Goal: Task Accomplishment & Management: Manage account settings

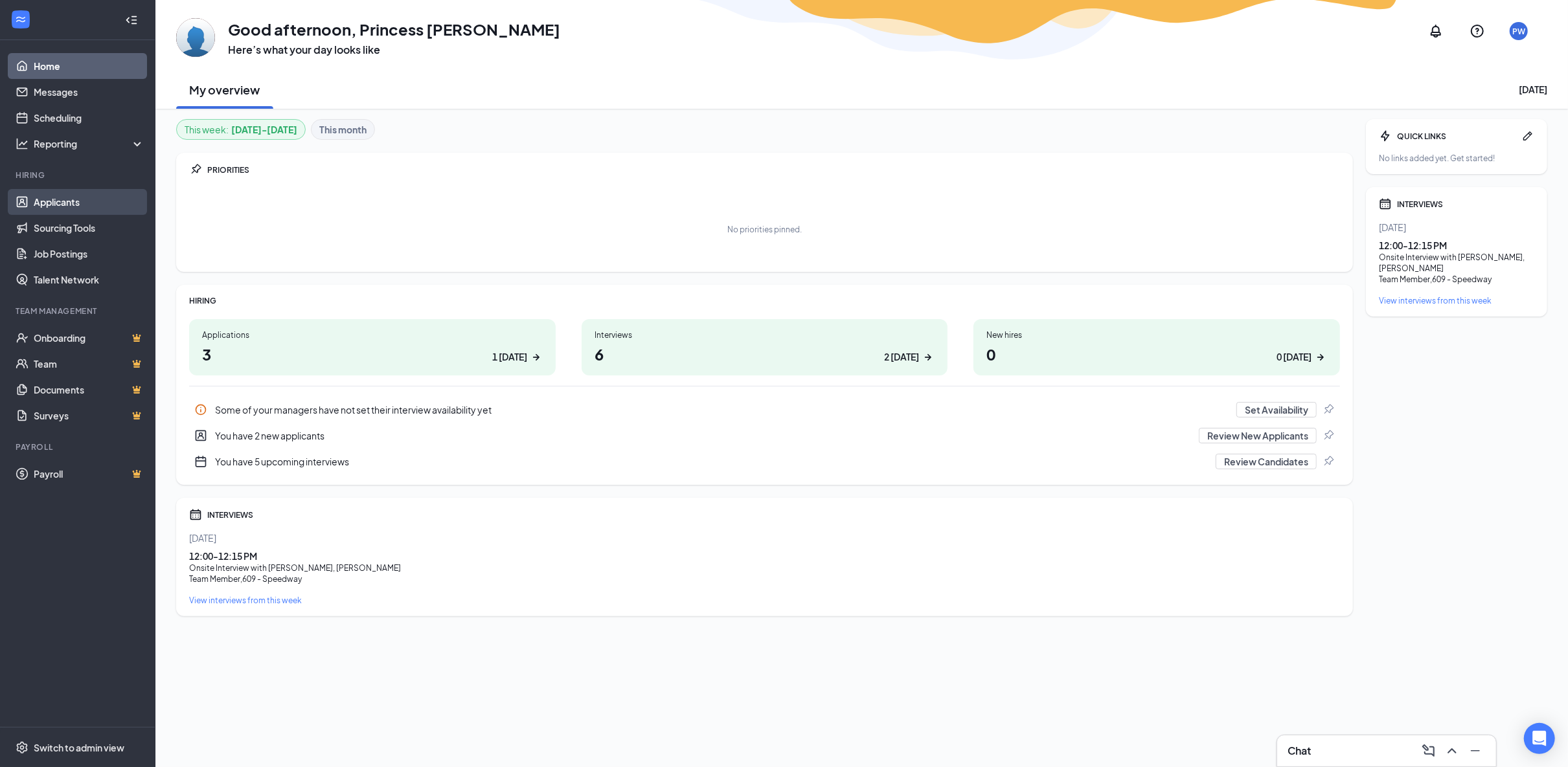
click at [84, 192] on link "Applicants" at bounding box center [89, 202] width 111 height 26
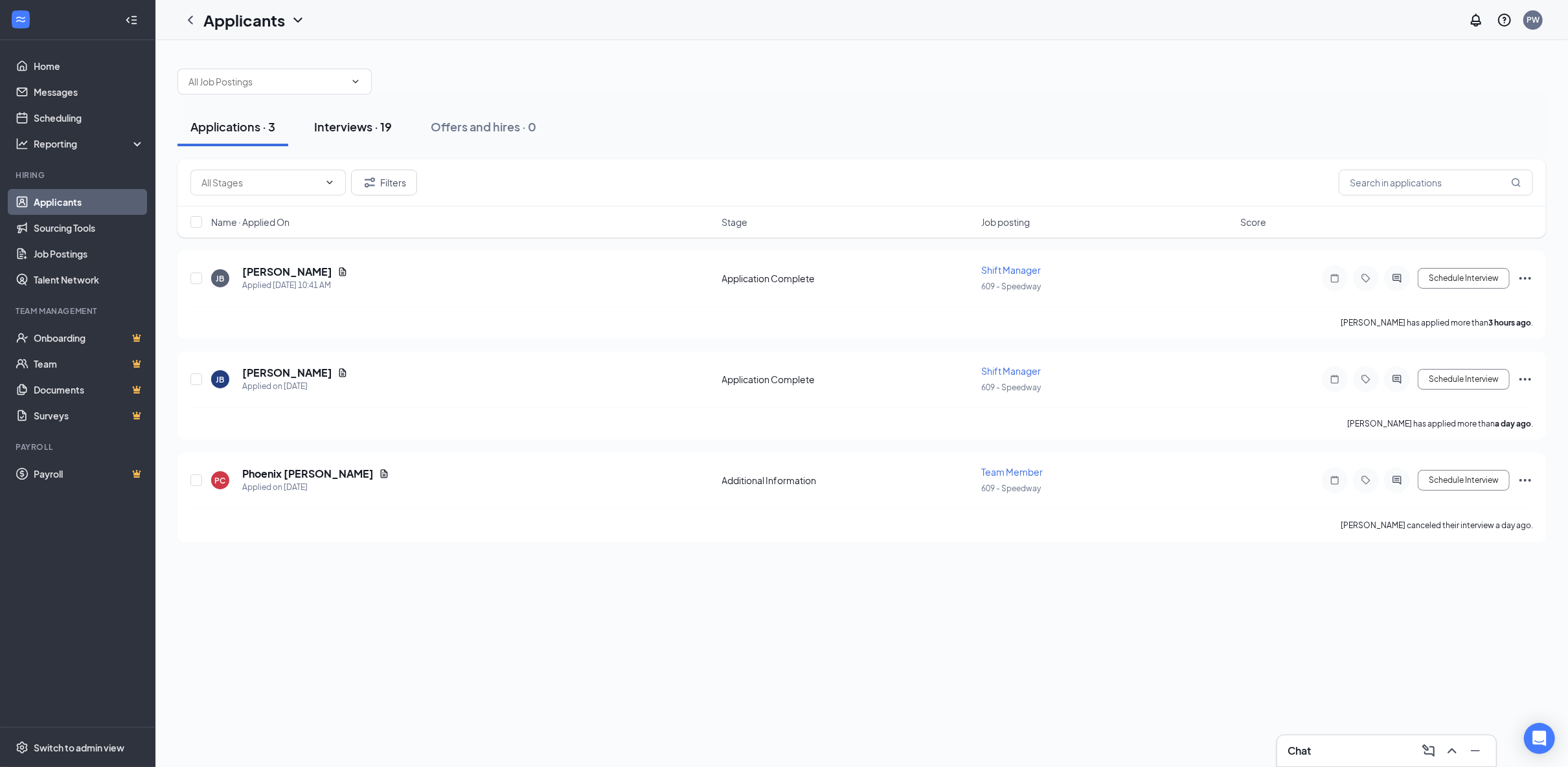
click at [347, 120] on div "Interviews · 19" at bounding box center [353, 127] width 78 height 16
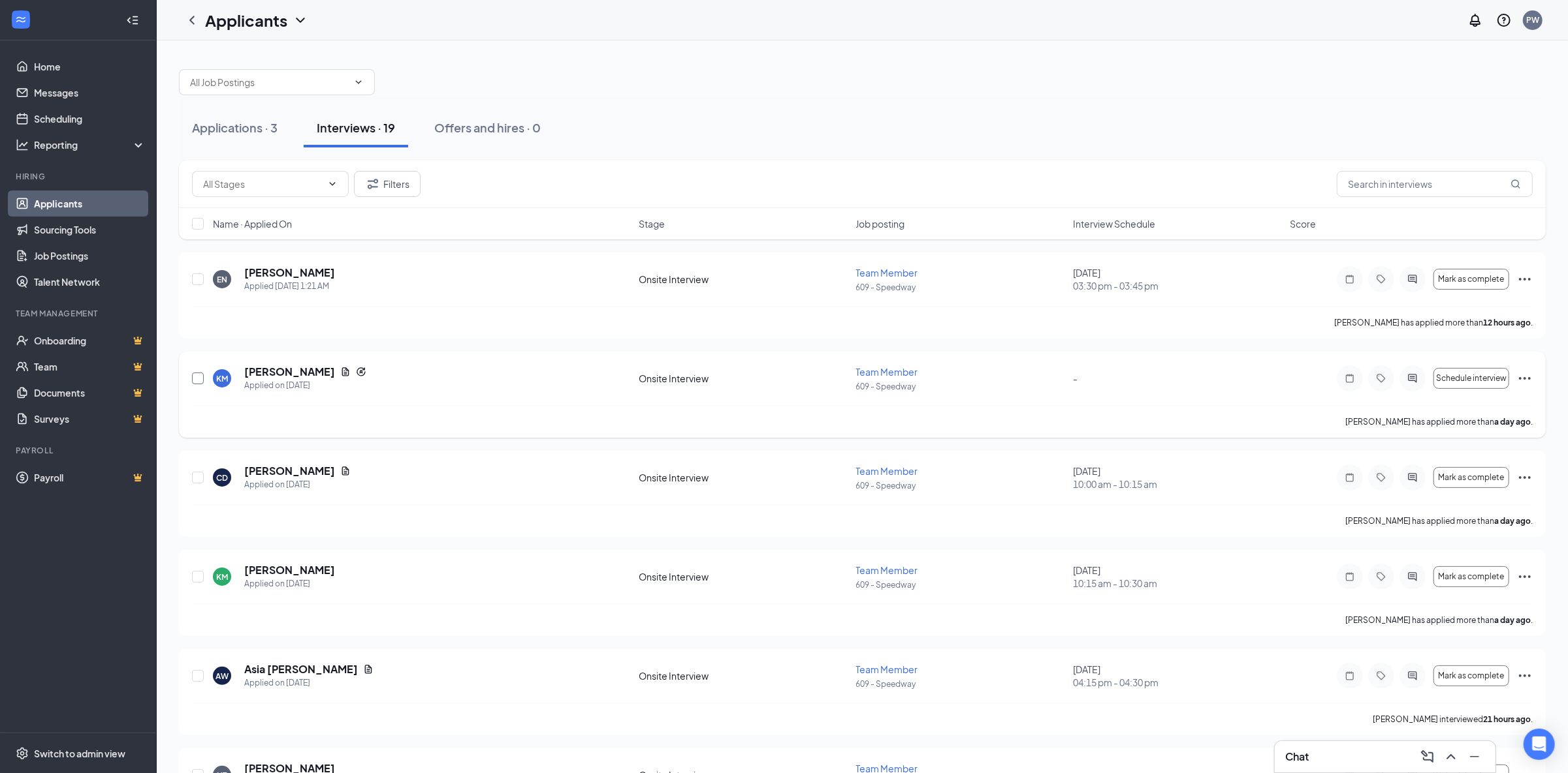
drag, startPoint x: 197, startPoint y: 382, endPoint x: 202, endPoint y: 389, distance: 8.6
click at [197, 382] on input "checkbox" at bounding box center [198, 378] width 12 height 12
checkbox input "true"
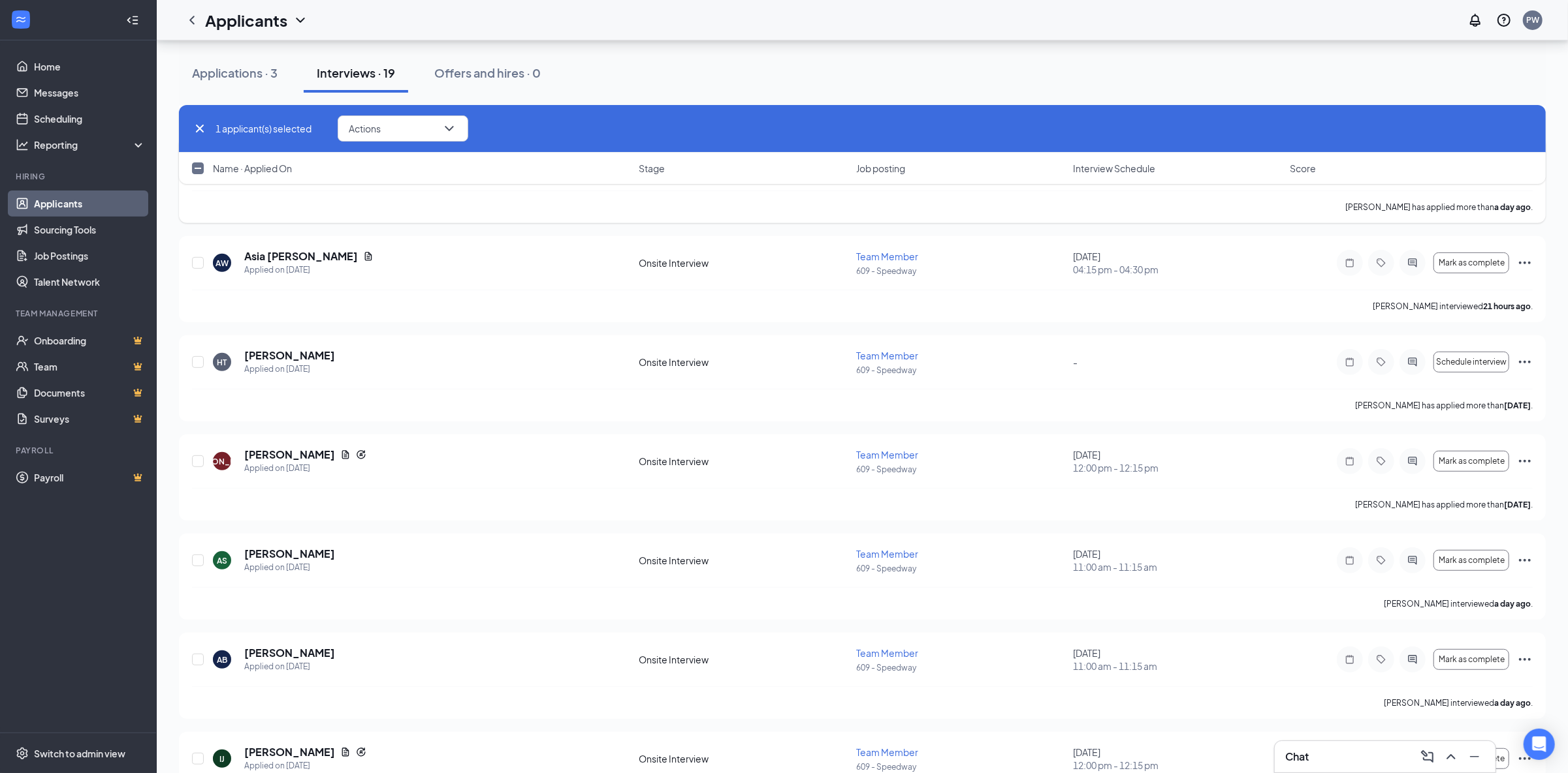
scroll to position [435, 0]
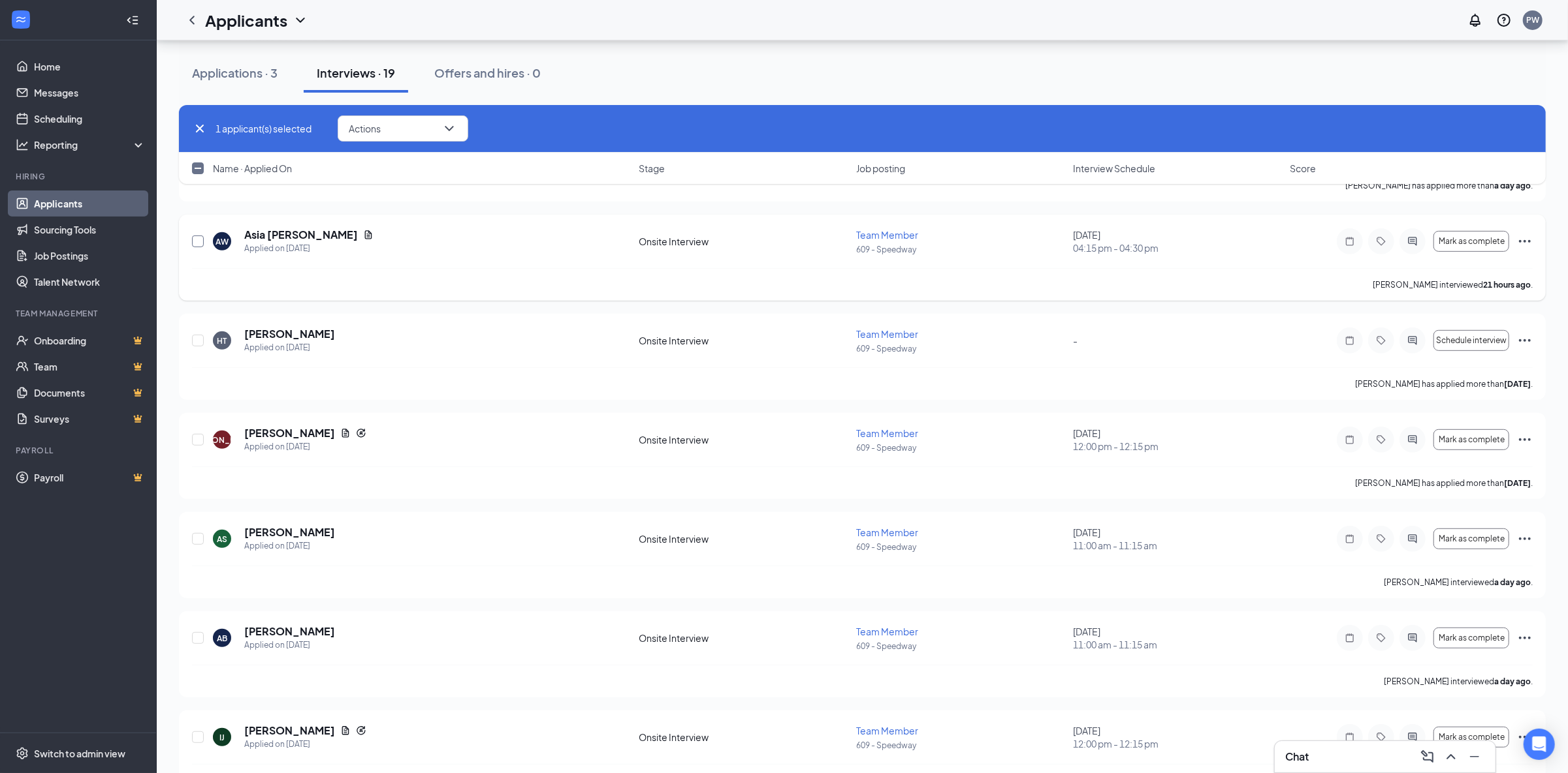
click at [197, 246] on input "checkbox" at bounding box center [198, 241] width 12 height 12
checkbox input "true"
click at [198, 343] on input "checkbox" at bounding box center [198, 341] width 12 height 12
checkbox input "true"
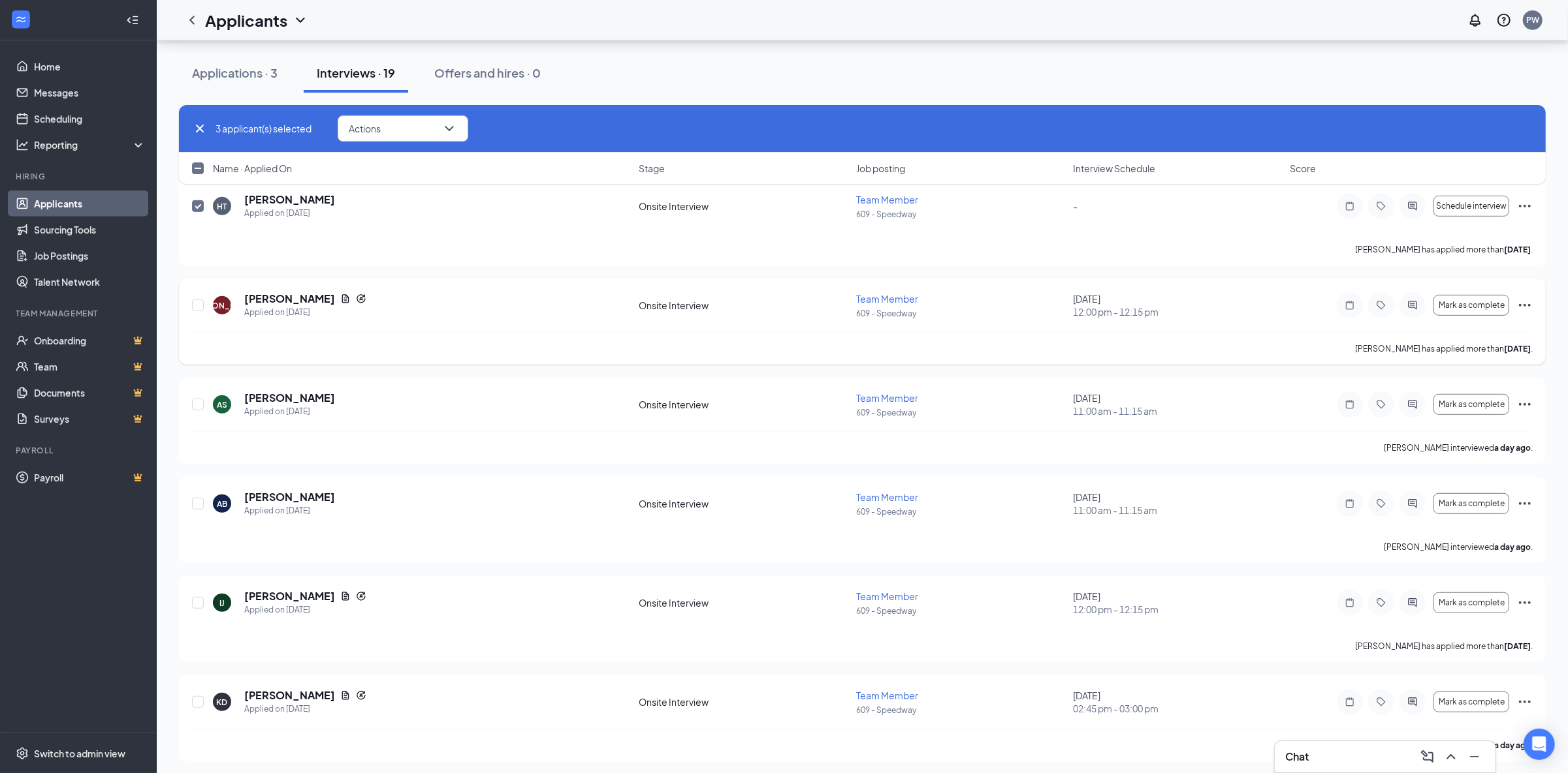
scroll to position [609, 0]
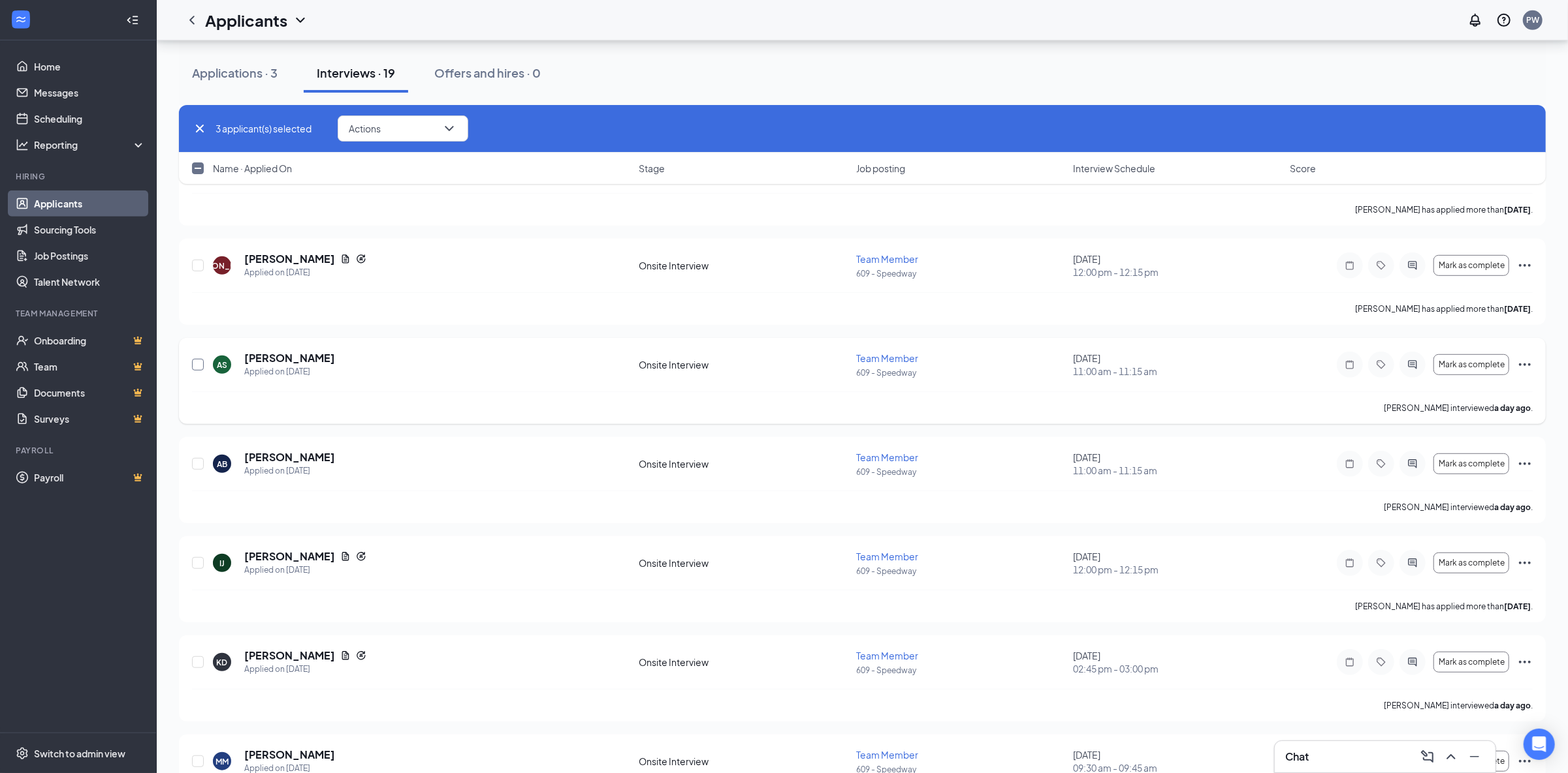
click at [200, 363] on input "checkbox" at bounding box center [198, 364] width 12 height 12
checkbox input "true"
click at [201, 468] on input "checkbox" at bounding box center [198, 464] width 12 height 12
checkbox input "true"
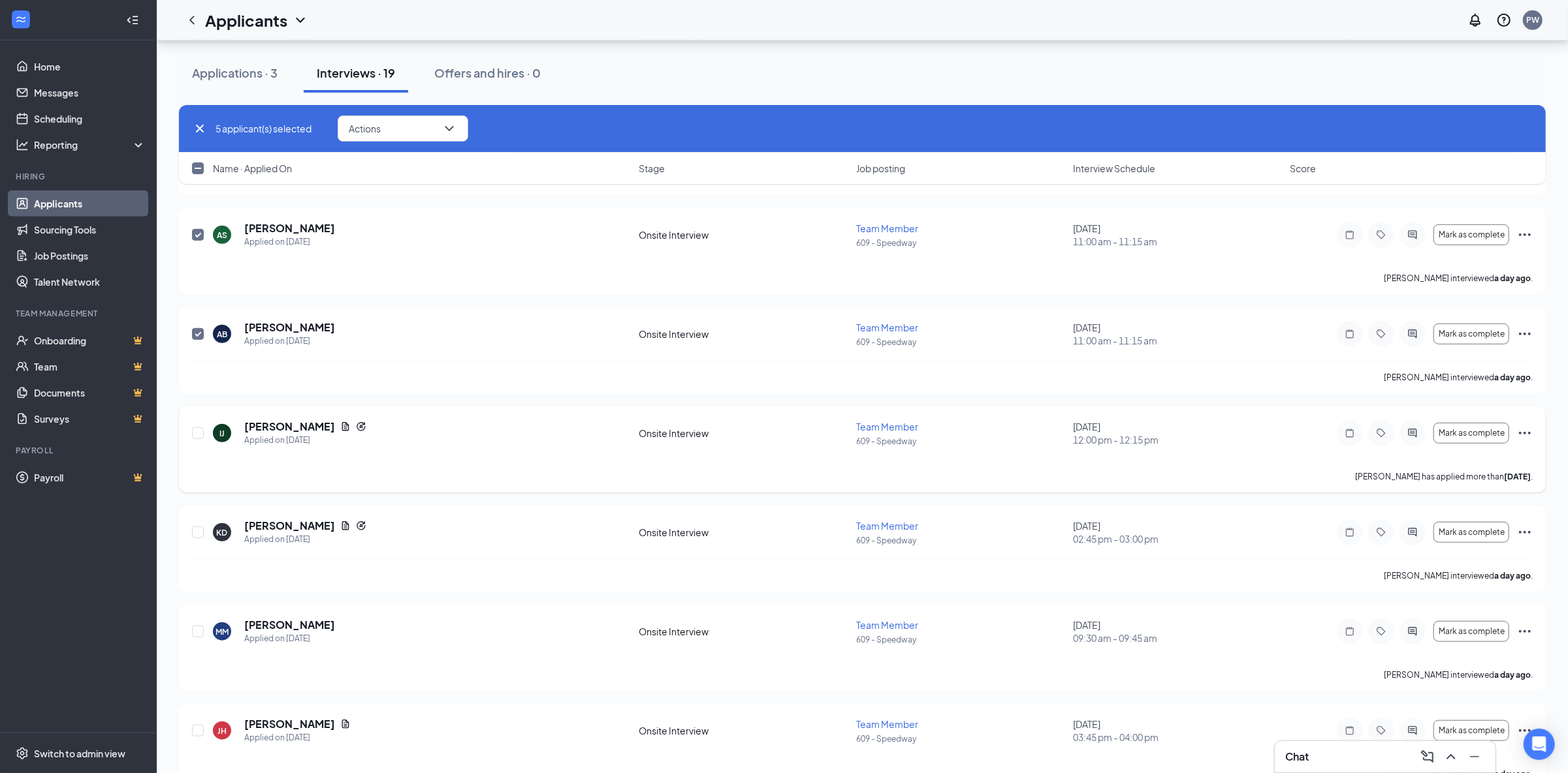
scroll to position [784, 0]
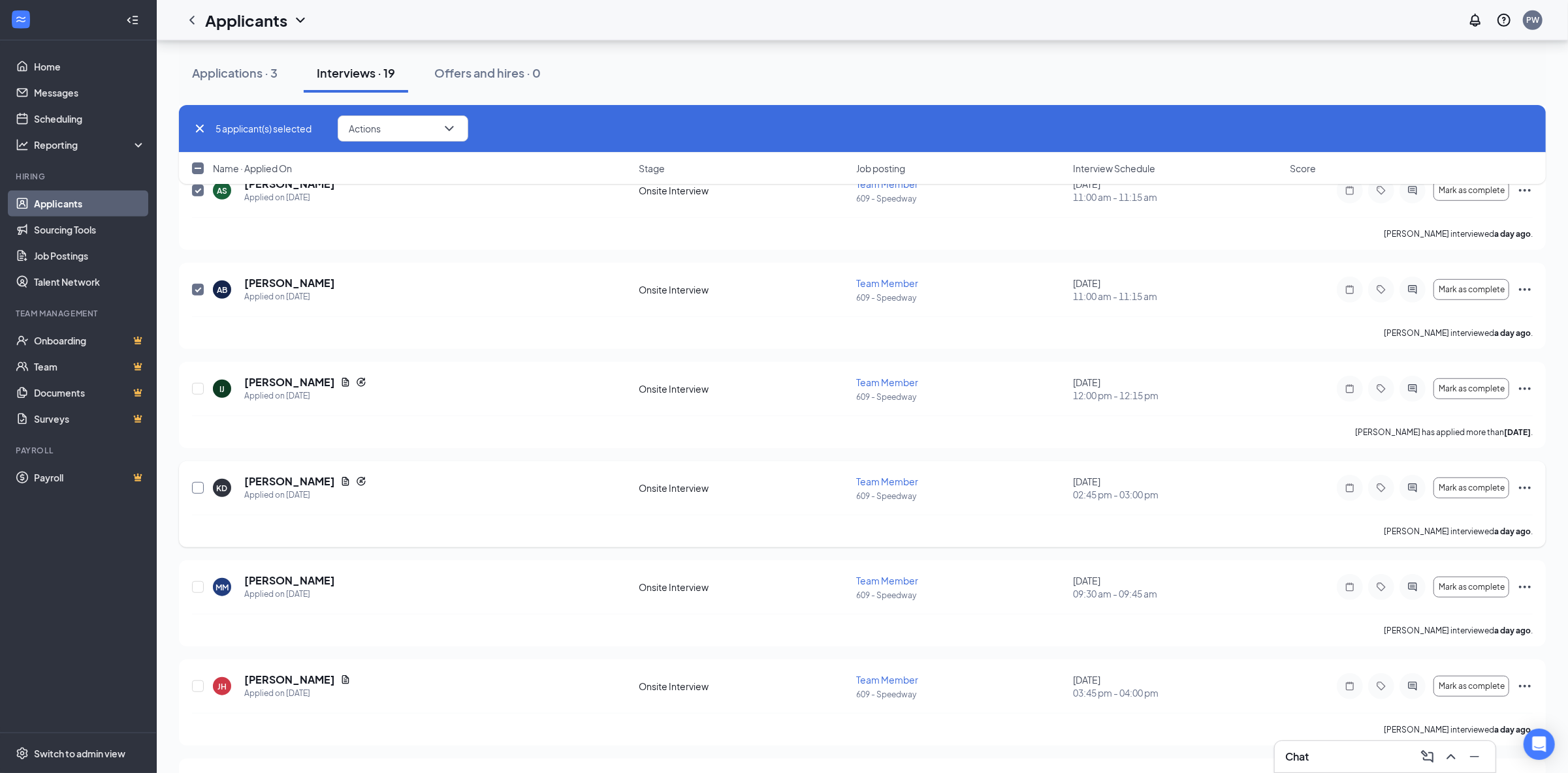
click at [194, 491] on input "checkbox" at bounding box center [198, 488] width 12 height 12
checkbox input "true"
click at [202, 588] on input "checkbox" at bounding box center [198, 587] width 12 height 12
checkbox input "true"
click at [197, 690] on input "checkbox" at bounding box center [198, 686] width 12 height 12
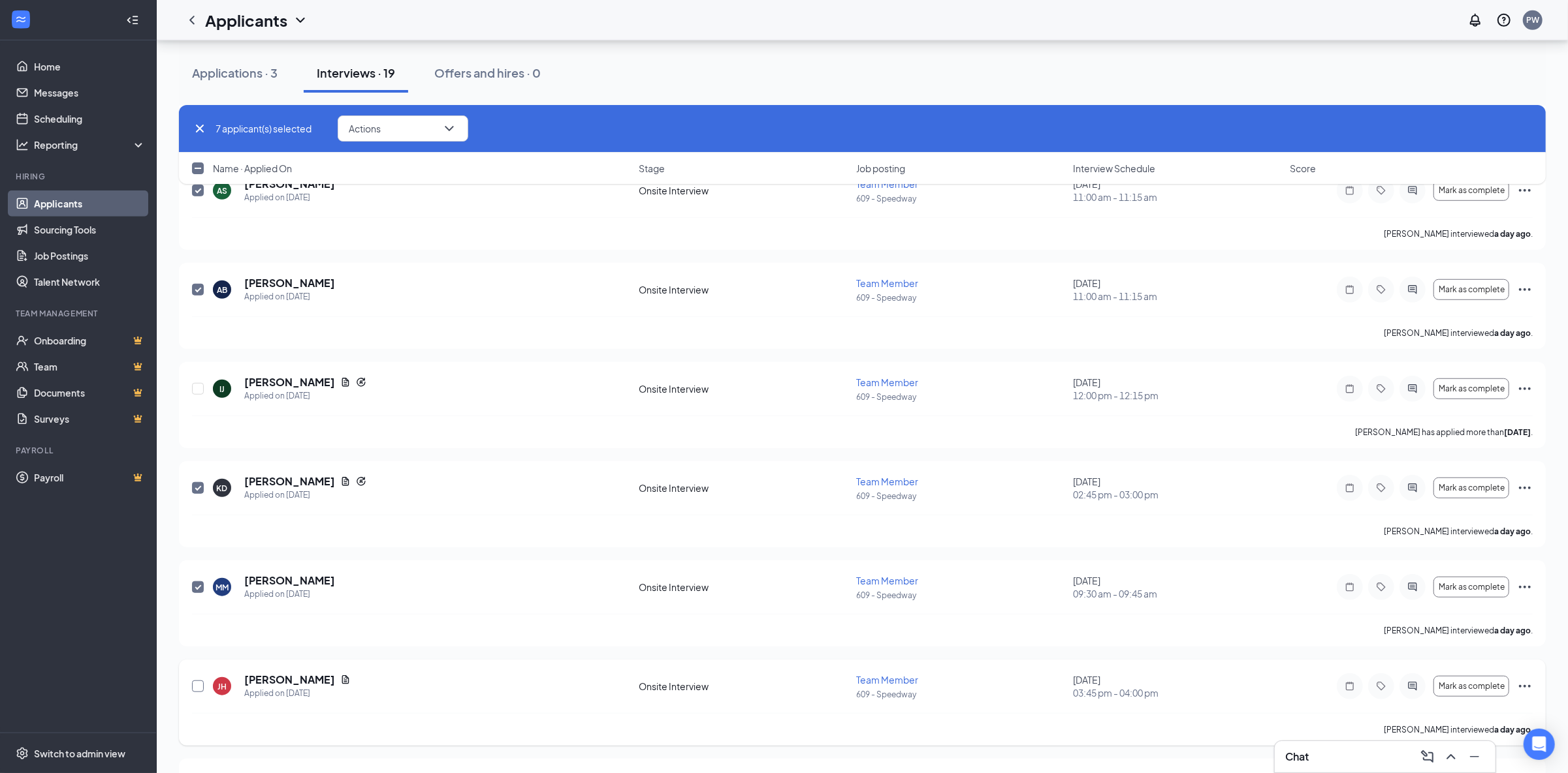
checkbox input "true"
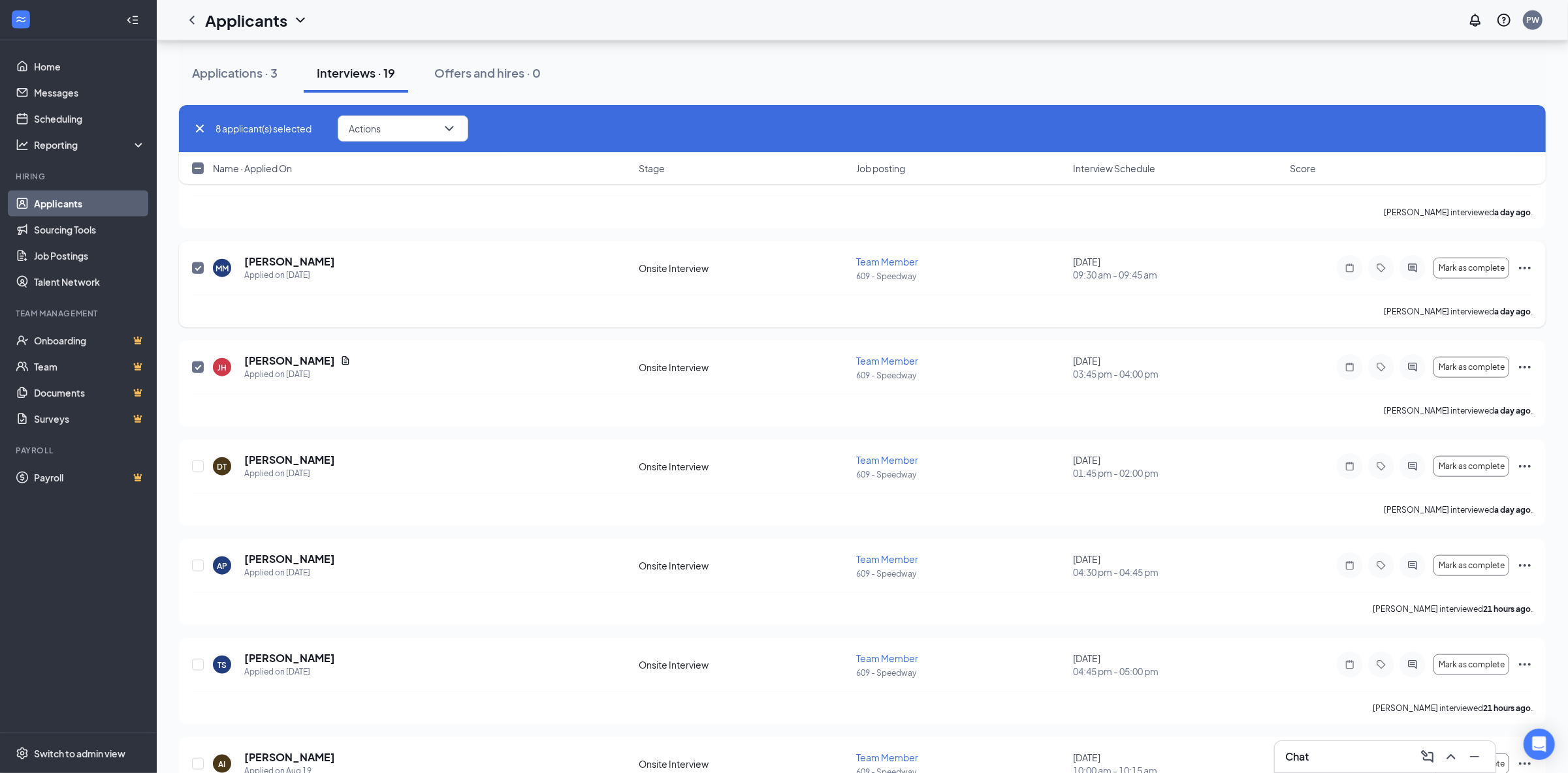
scroll to position [1131, 0]
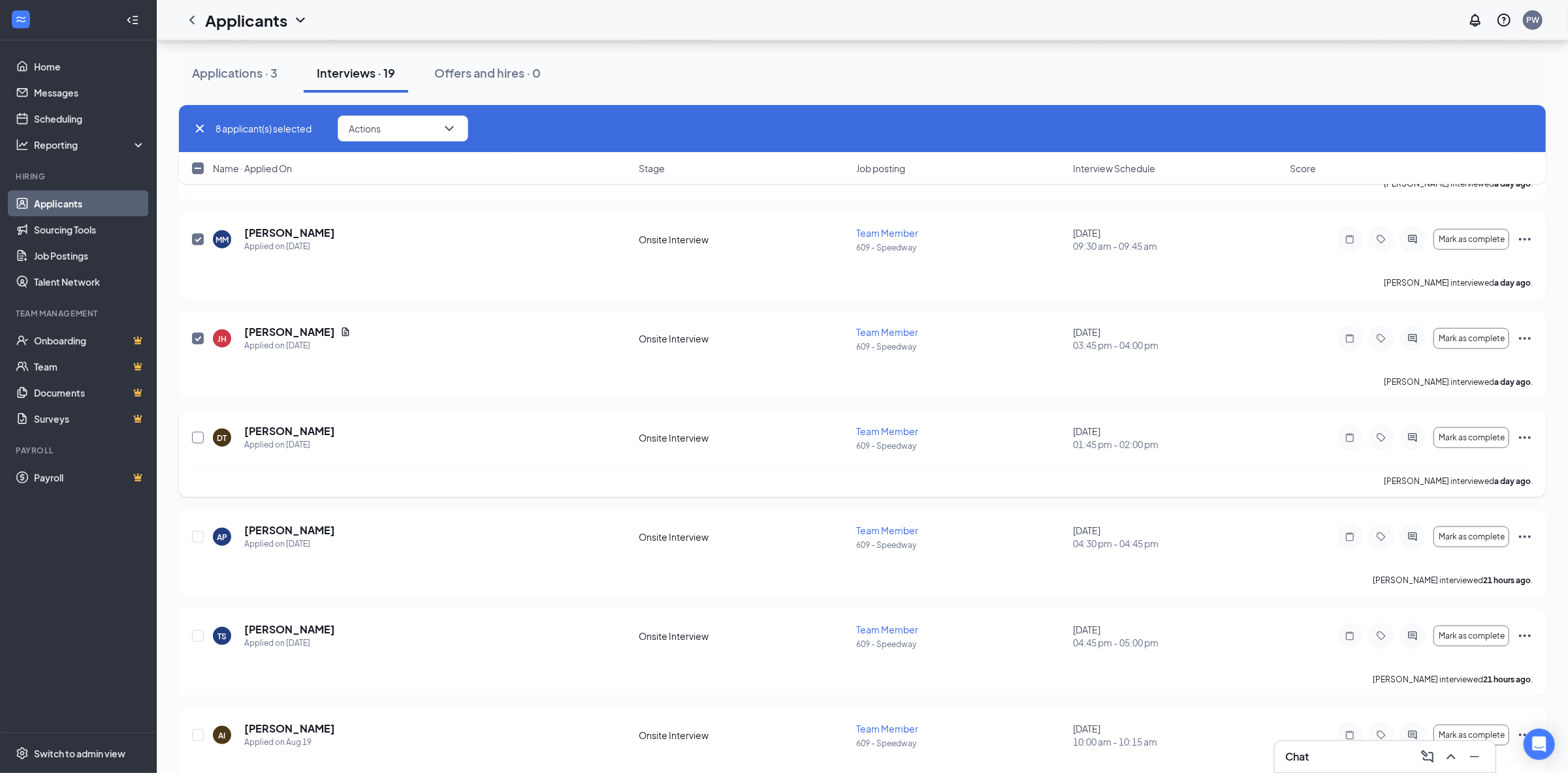
click at [194, 444] on input "checkbox" at bounding box center [198, 438] width 12 height 12
checkbox input "true"
click at [198, 542] on input "checkbox" at bounding box center [198, 537] width 12 height 12
checkbox input "true"
click at [194, 640] on input "checkbox" at bounding box center [198, 636] width 12 height 12
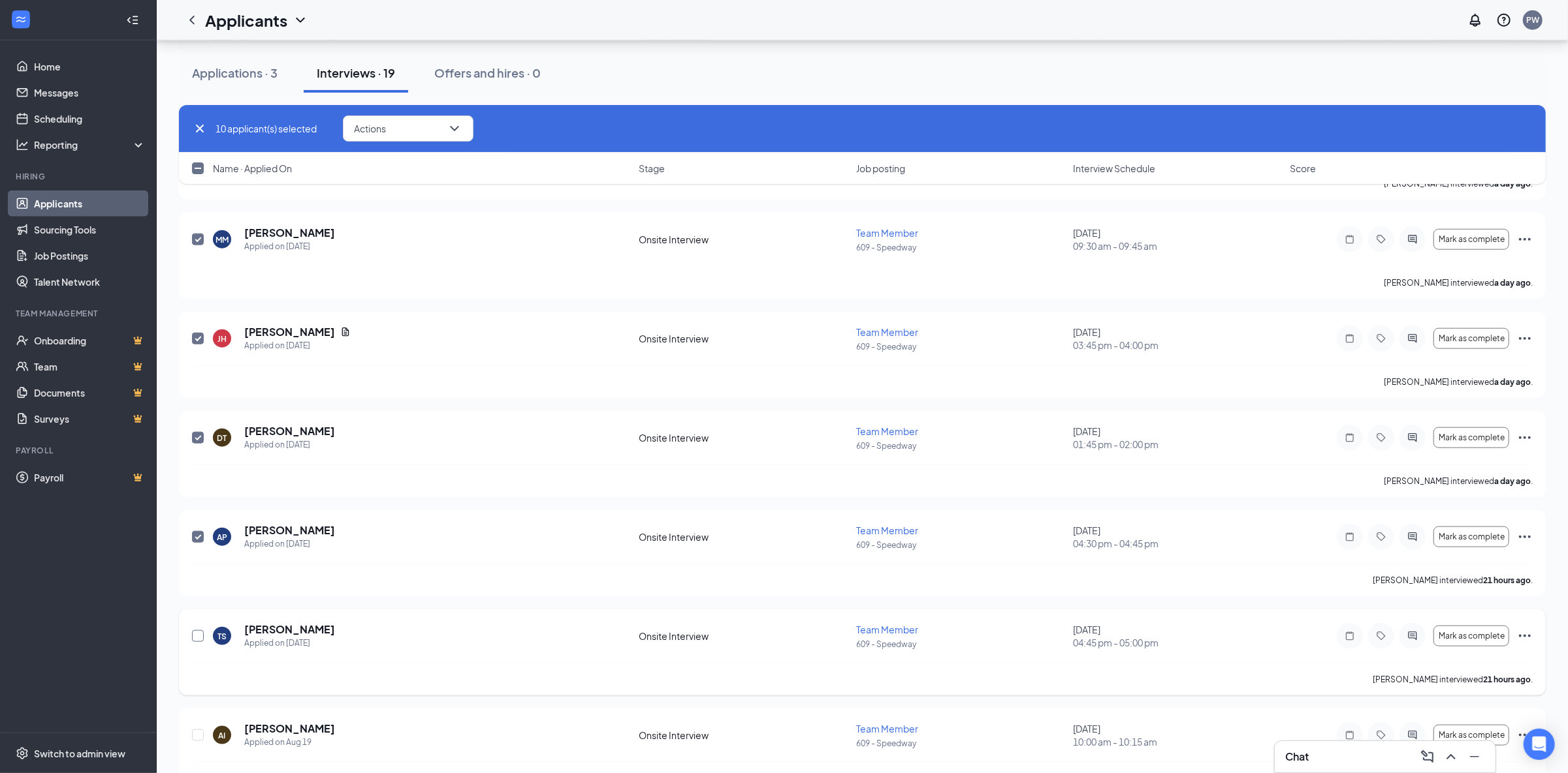
checkbox input "true"
click at [199, 741] on input "checkbox" at bounding box center [198, 735] width 12 height 12
checkbox input "true"
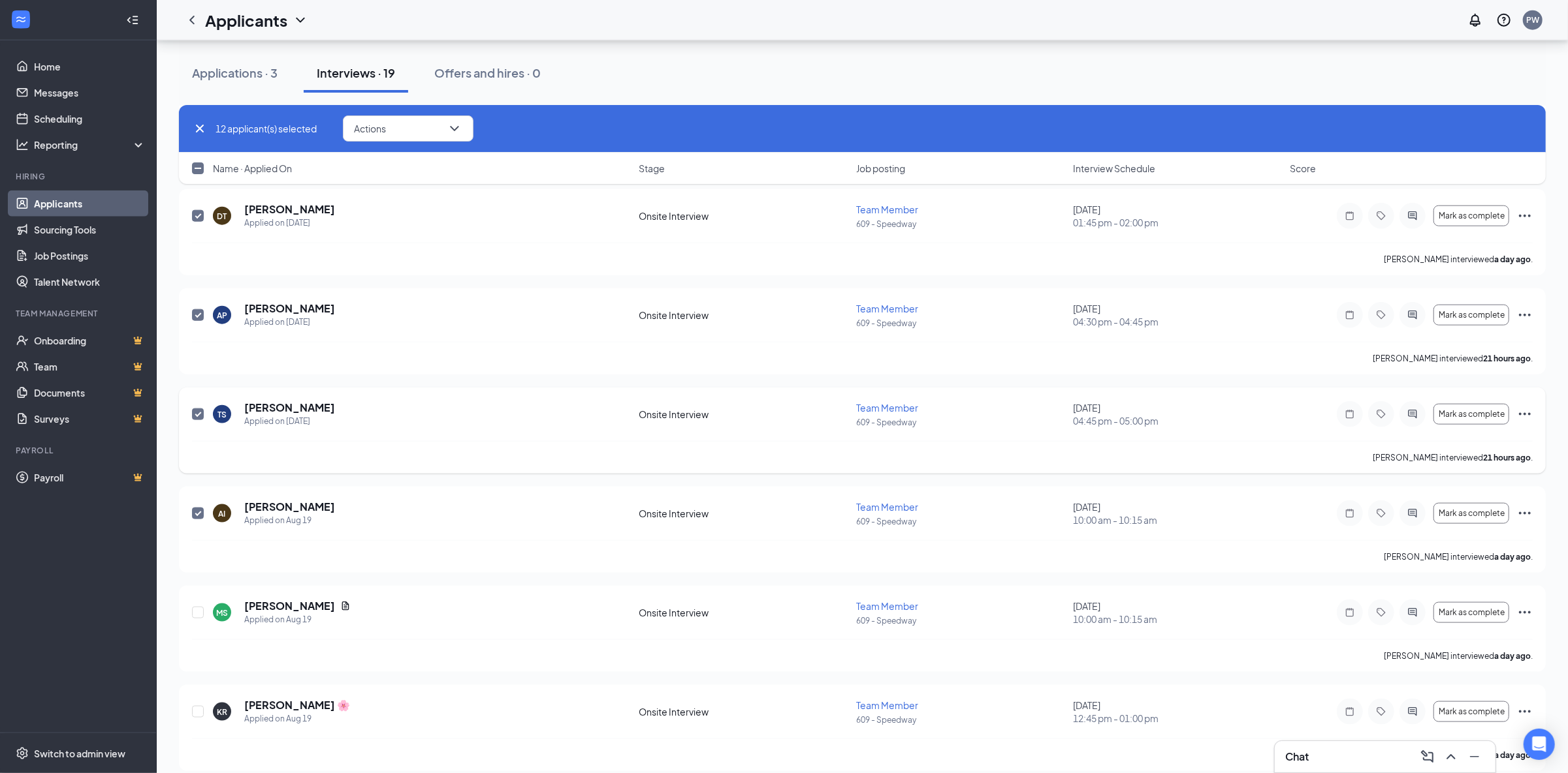
scroll to position [1371, 0]
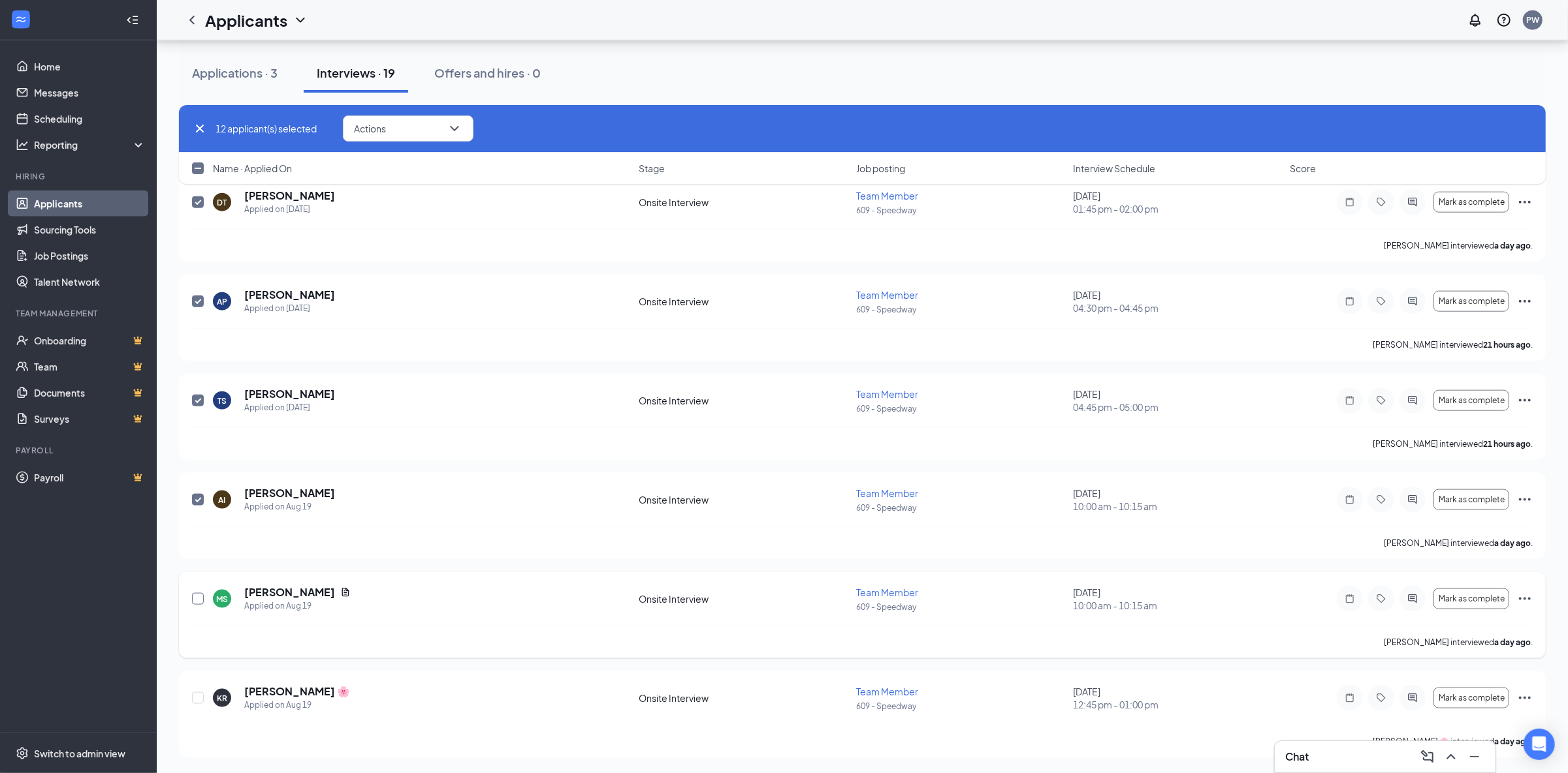
click at [199, 601] on input "checkbox" at bounding box center [198, 599] width 12 height 12
checkbox input "true"
click at [201, 700] on input "checkbox" at bounding box center [198, 698] width 12 height 12
checkbox input "true"
click at [454, 129] on icon "ChevronDown" at bounding box center [454, 128] width 15 height 15
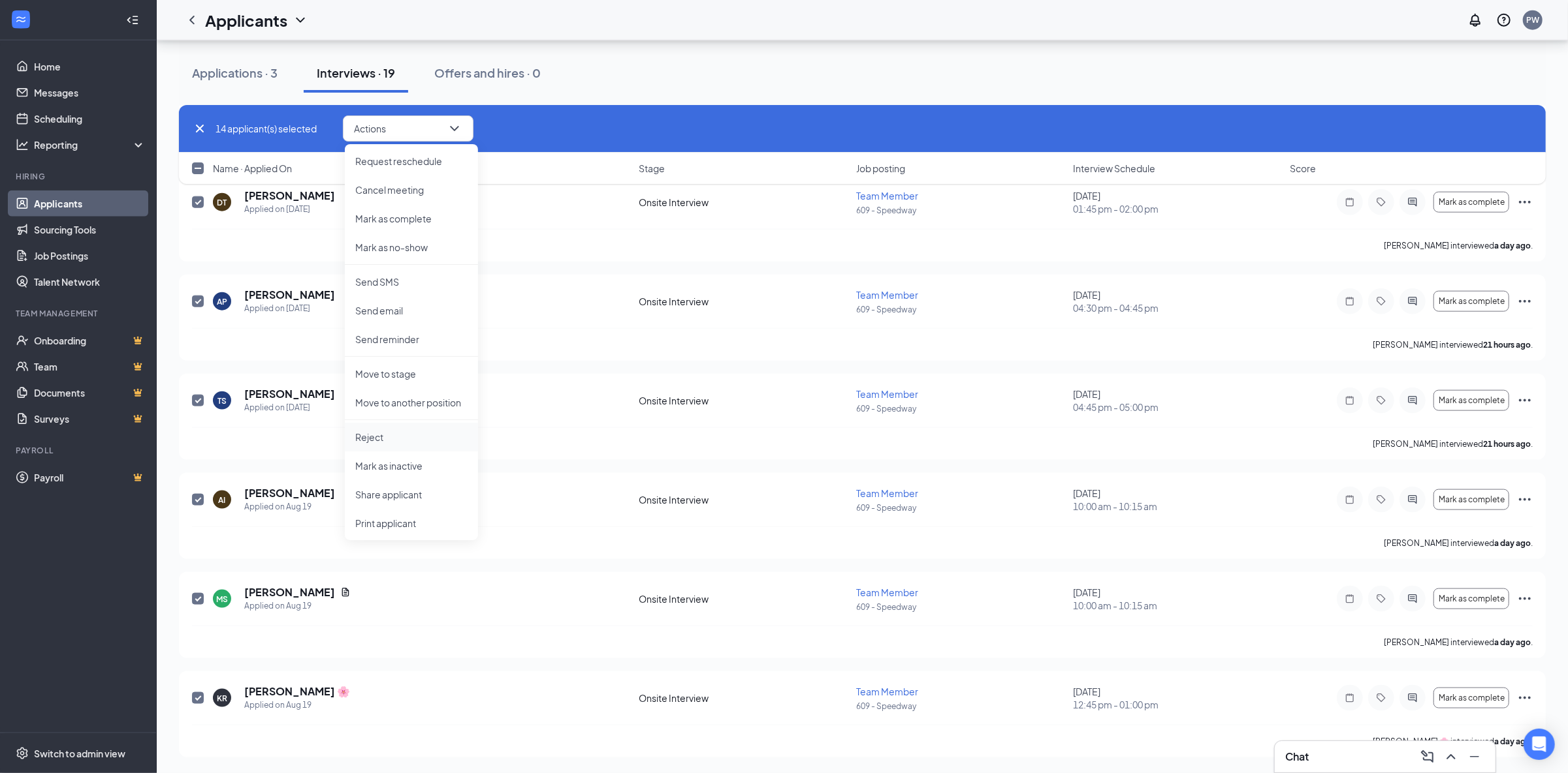
click at [382, 441] on p "Reject" at bounding box center [411, 437] width 113 height 13
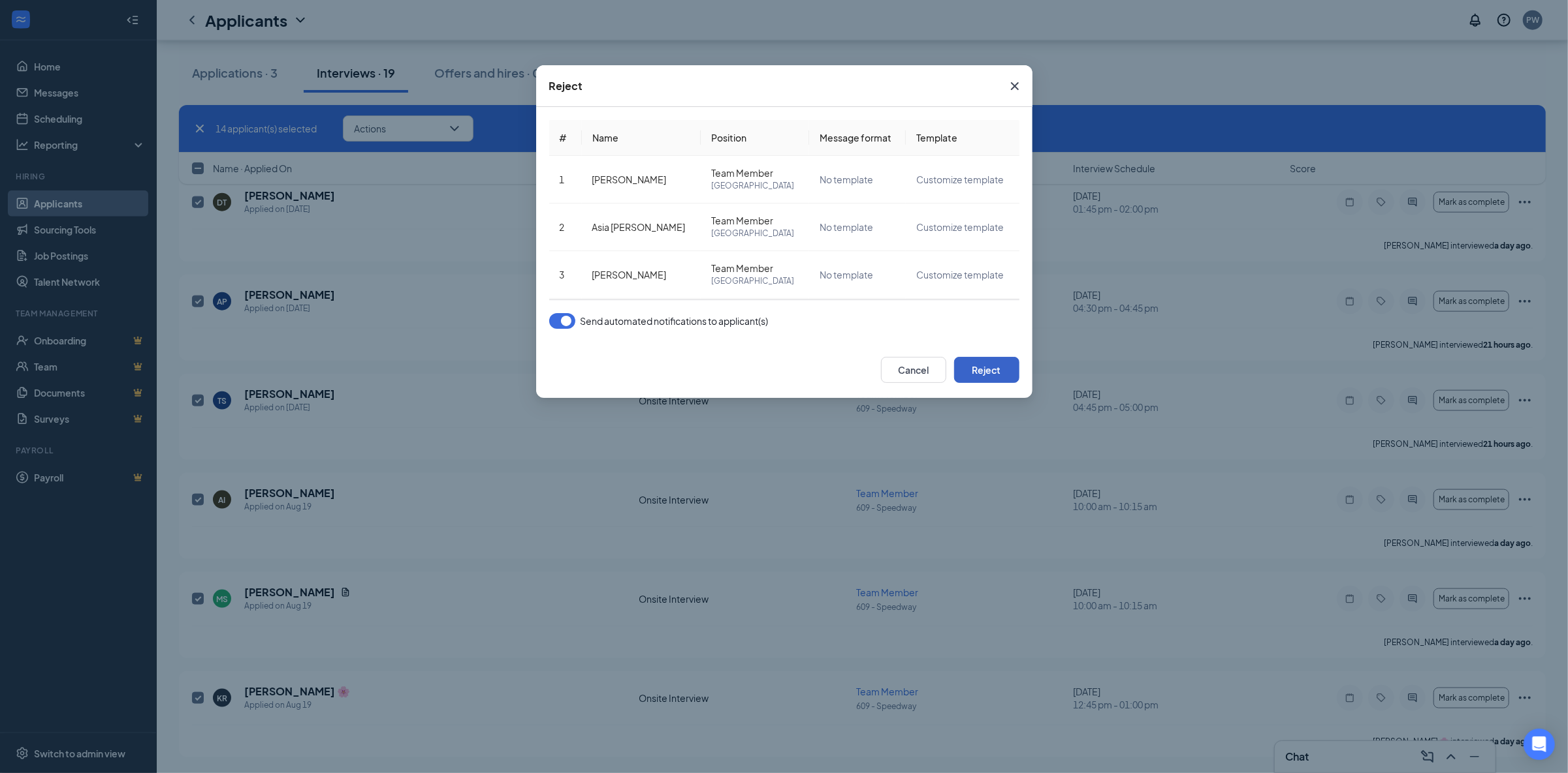
click at [996, 373] on button "Reject" at bounding box center [986, 370] width 66 height 26
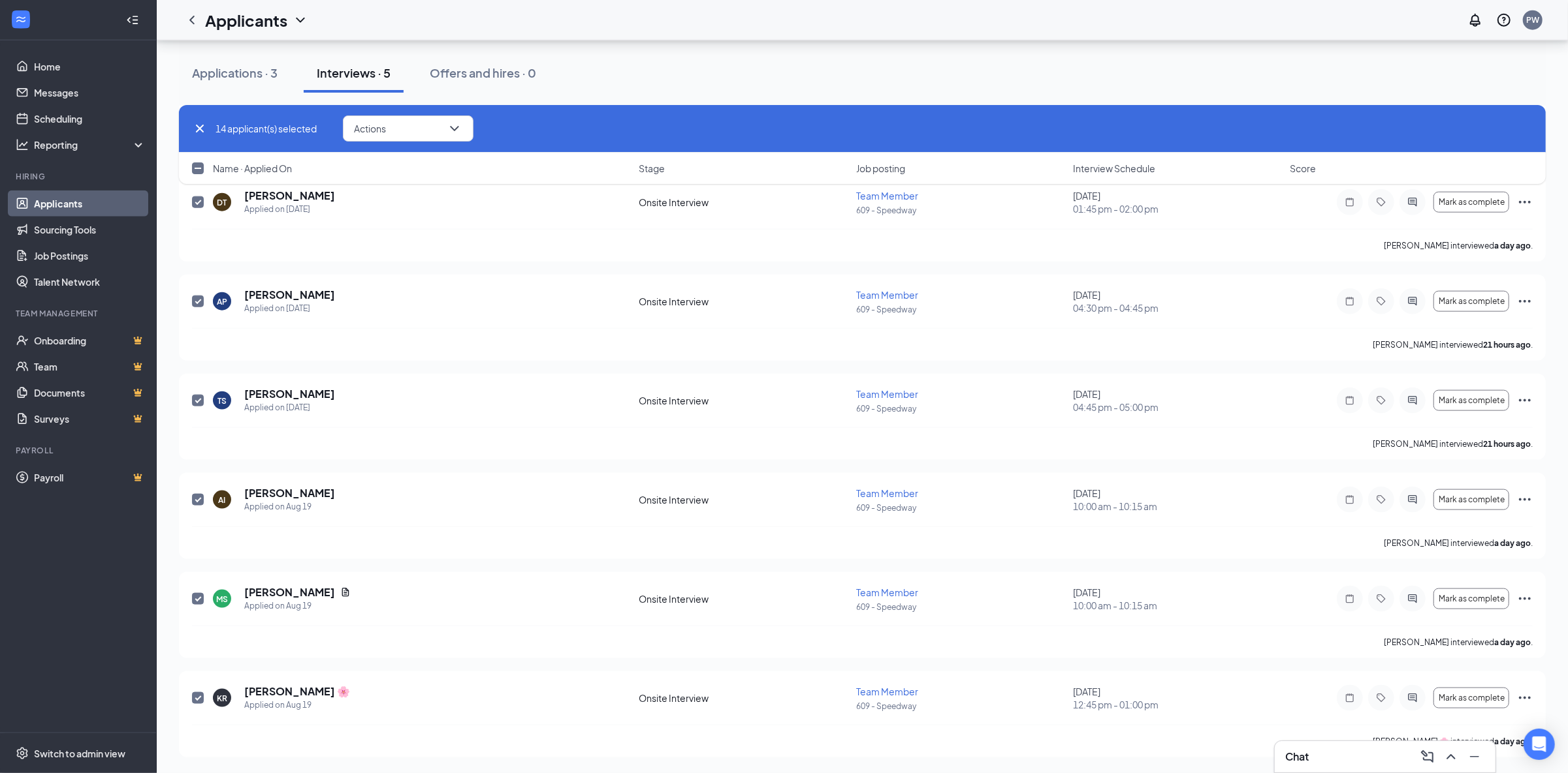
checkbox input "false"
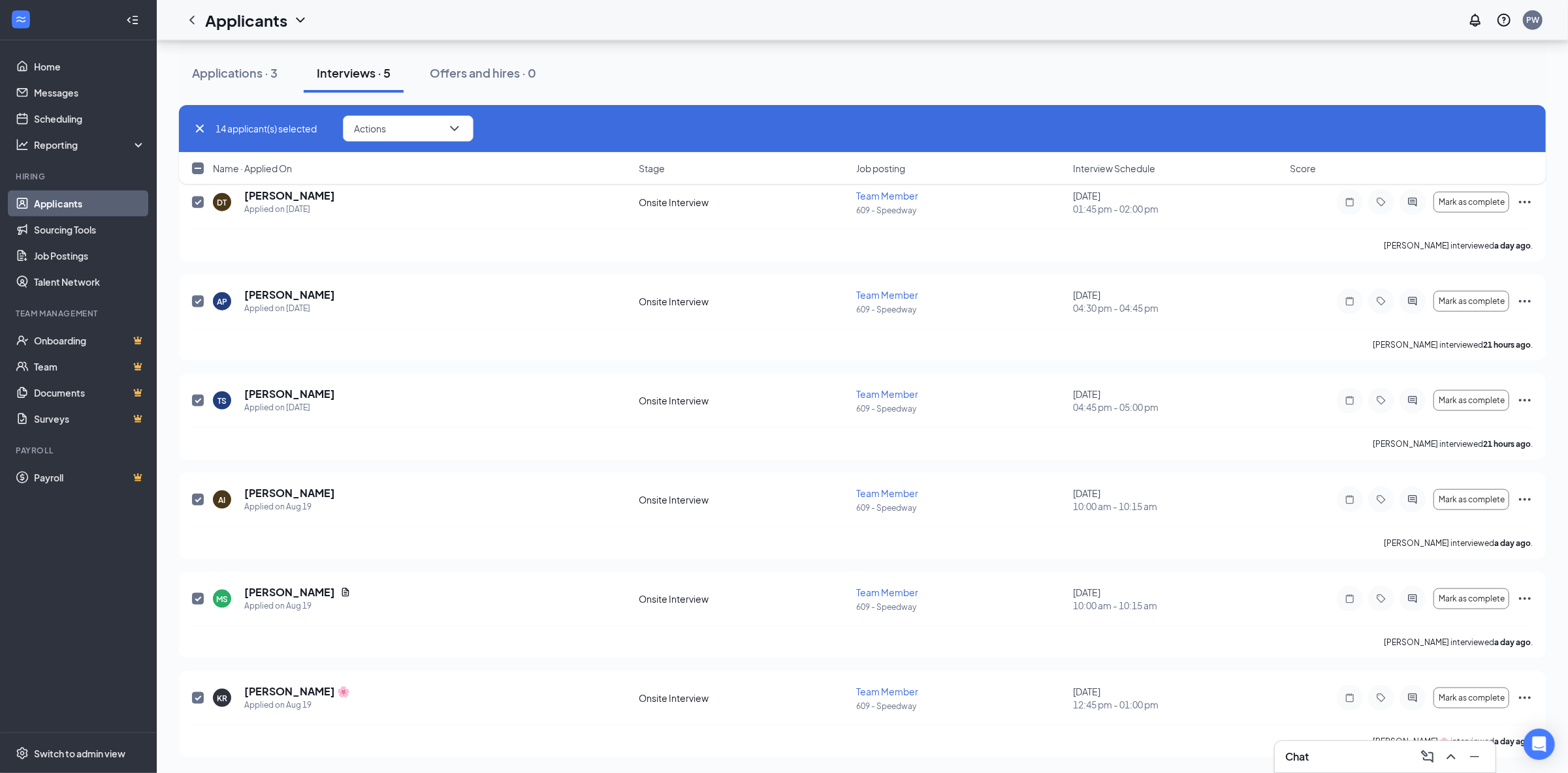
scroll to position [477, 0]
